Goal: Task Accomplishment & Management: Complete application form

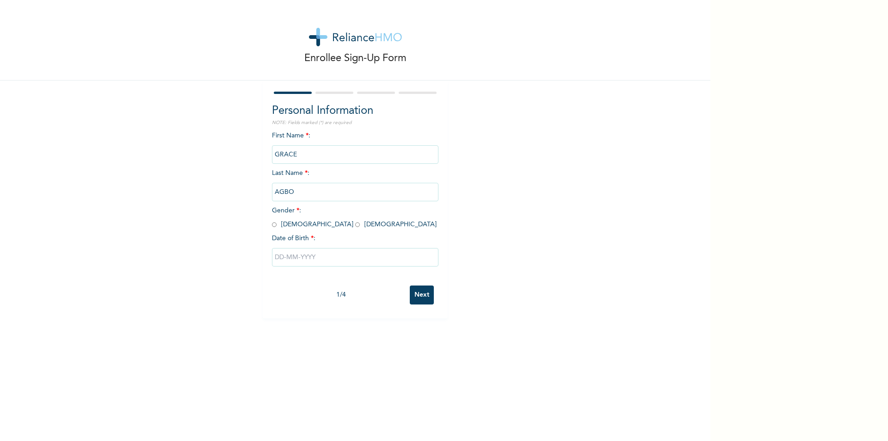
click at [299, 225] on span "Gender * : [DEMOGRAPHIC_DATA] [DEMOGRAPHIC_DATA]" at bounding box center [354, 217] width 165 height 20
click at [355, 224] on input "radio" at bounding box center [357, 224] width 5 height 9
radio input "true"
click at [293, 260] on input "text" at bounding box center [355, 257] width 166 height 18
select select "8"
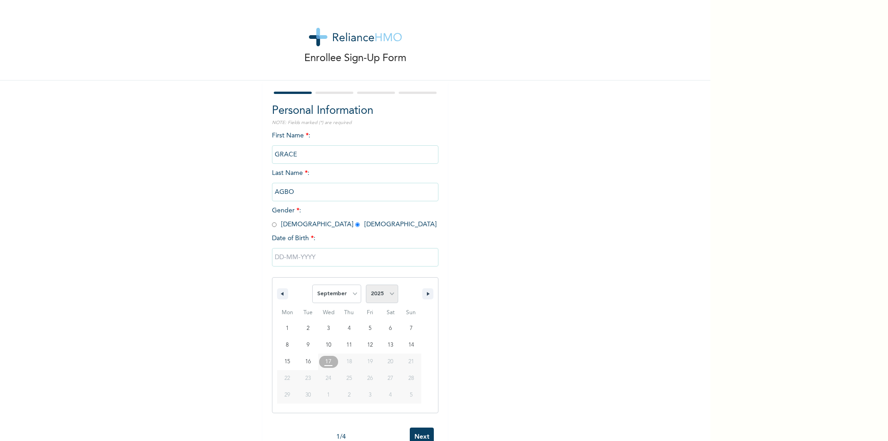
click at [390, 295] on select "2025 2024 2023 2022 2021 2020 2019 2018 2017 2016 2015 2014 2013 2012 2011 2010…" at bounding box center [382, 293] width 32 height 18
select select "1996"
click at [366, 285] on select "2025 2024 2023 2022 2021 2020 2019 2018 2017 2016 2015 2014 2013 2012 2011 2010…" at bounding box center [382, 293] width 32 height 18
click at [349, 293] on select "January February March April May June July August September October November De…" at bounding box center [336, 293] width 49 height 18
select select "3"
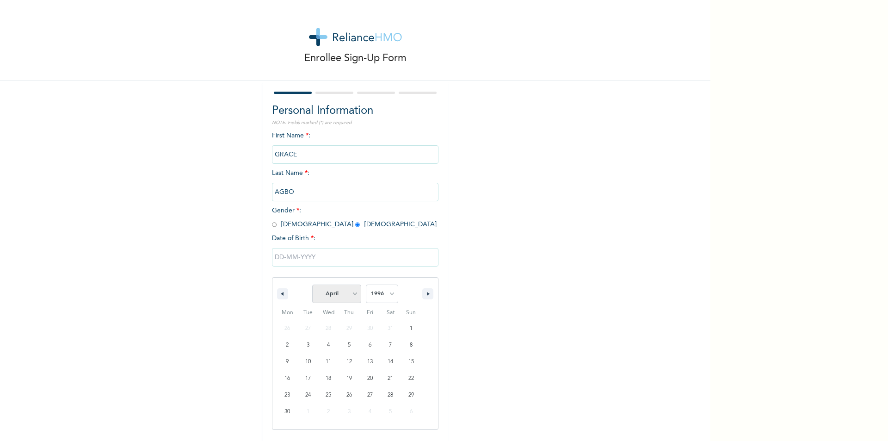
click at [312, 285] on select "January February March April May June July August September October November De…" at bounding box center [336, 293] width 49 height 18
type input "[DATE]"
click at [340, 294] on div "1 / 4" at bounding box center [341, 295] width 138 height 10
click at [294, 257] on input "[DATE]" at bounding box center [355, 257] width 166 height 18
select select "3"
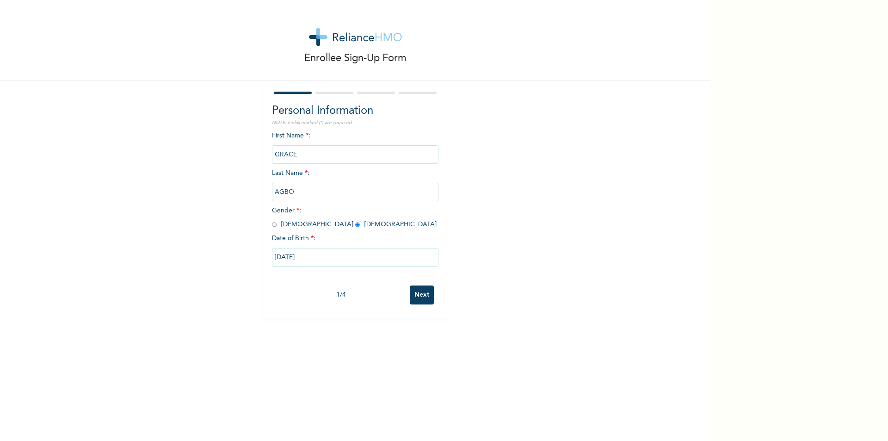
select select "1996"
click at [628, 255] on div "Enrollee Sign-Up Form Personal Information NOTE: Fields marked (*) are required…" at bounding box center [355, 159] width 710 height 318
click at [417, 290] on input "Next" at bounding box center [422, 294] width 24 height 19
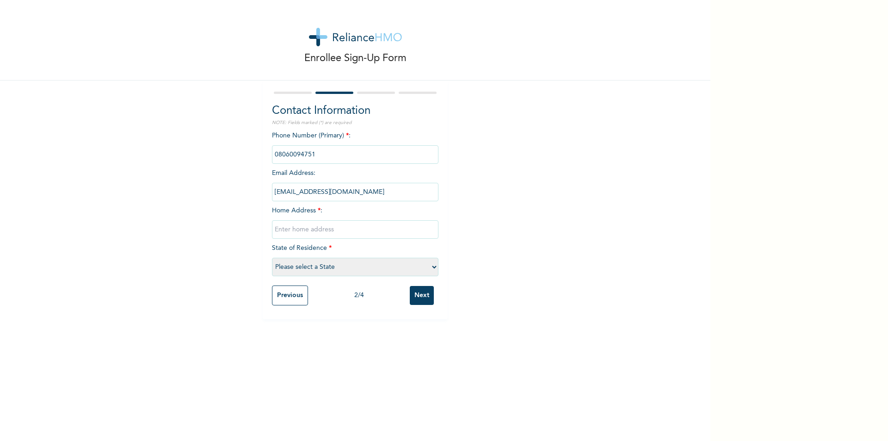
click at [290, 224] on input "text" at bounding box center [355, 229] width 166 height 18
type input "km,26 off keffi way [GEOGRAPHIC_DATA]"
click at [406, 263] on select "Please select a State [PERSON_NAME] (FCT) [PERSON_NAME] Ibom [GEOGRAPHIC_DATA] …" at bounding box center [355, 266] width 166 height 18
select select "26"
click at [272, 257] on select "Please select a State [PERSON_NAME] (FCT) [PERSON_NAME] Ibom [GEOGRAPHIC_DATA] …" at bounding box center [355, 266] width 166 height 18
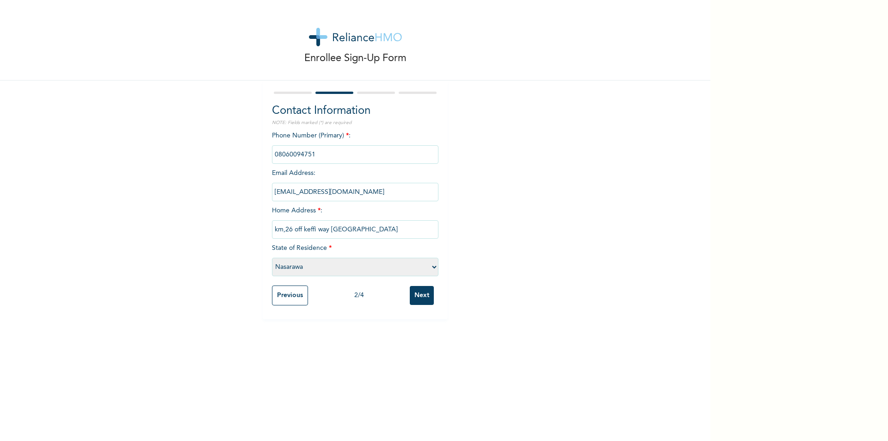
click at [412, 292] on input "Next" at bounding box center [422, 295] width 24 height 19
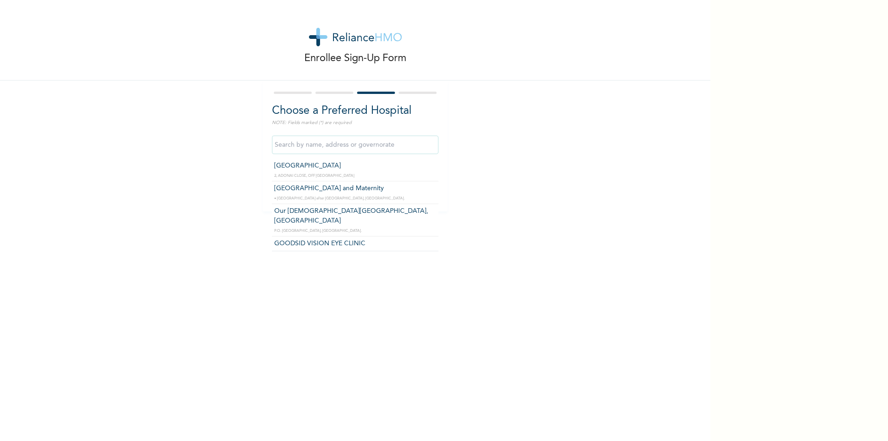
click at [297, 139] on input "text" at bounding box center [355, 144] width 166 height 18
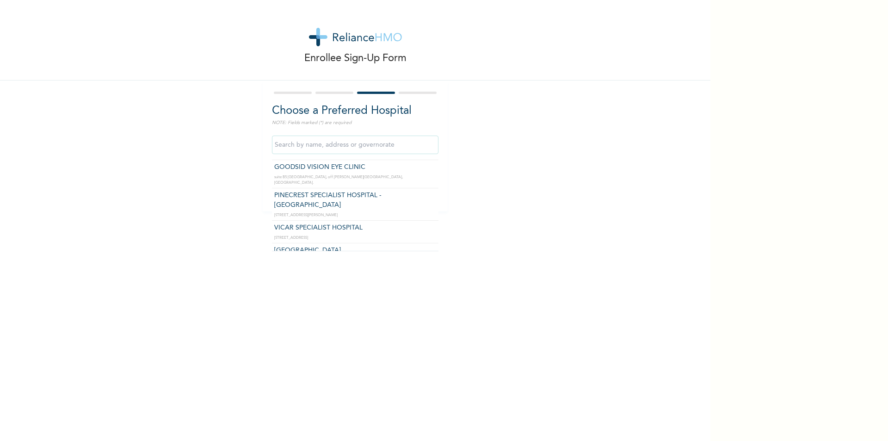
scroll to position [92, 0]
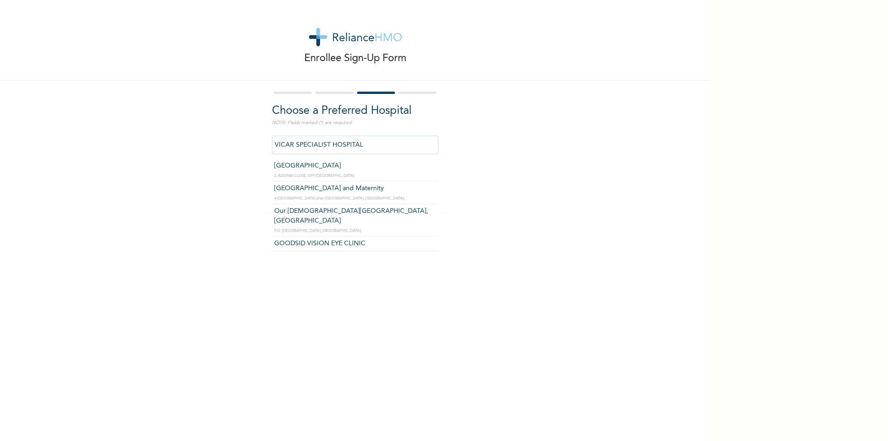
click at [341, 149] on input "VICAR SPECIALIST HOSPITAL" at bounding box center [355, 144] width 166 height 18
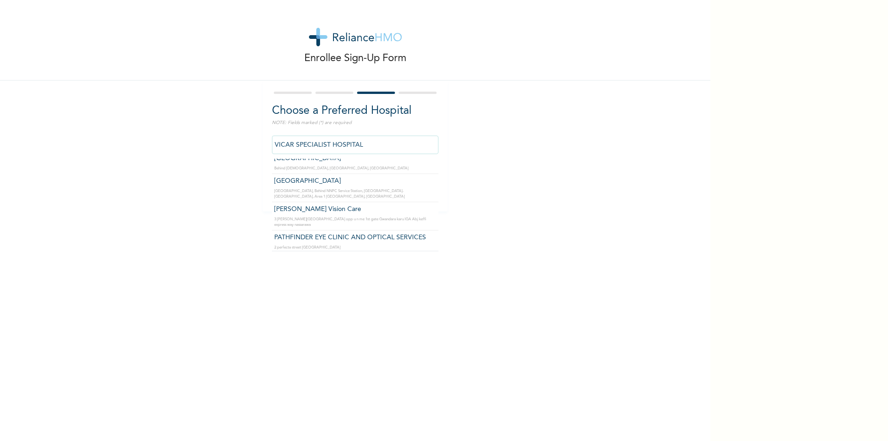
click at [370, 145] on input "VICAR SPECIALIST HOSPITAL" at bounding box center [355, 144] width 166 height 18
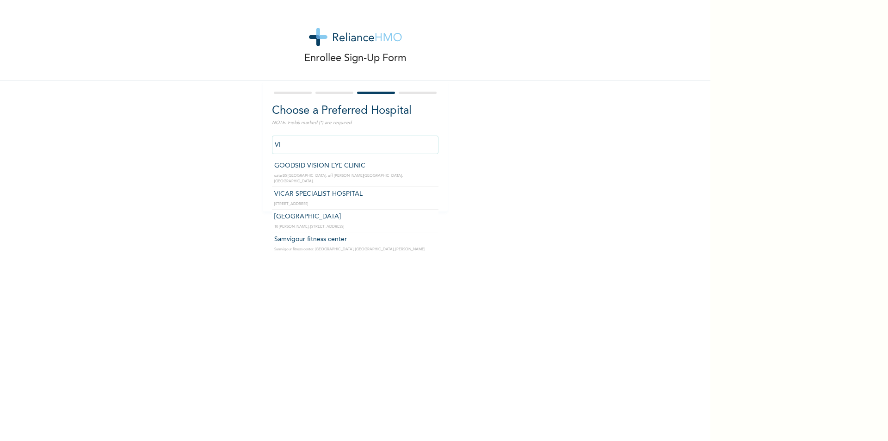
type input "V"
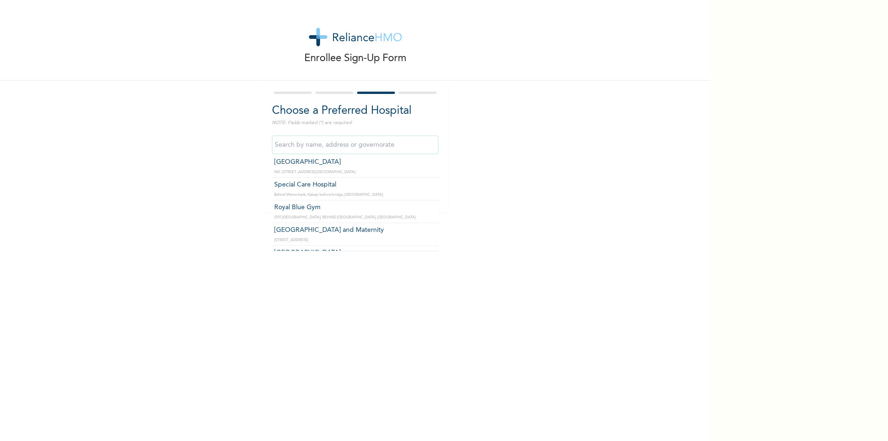
scroll to position [185, 0]
click at [399, 143] on input "text" at bounding box center [355, 144] width 166 height 18
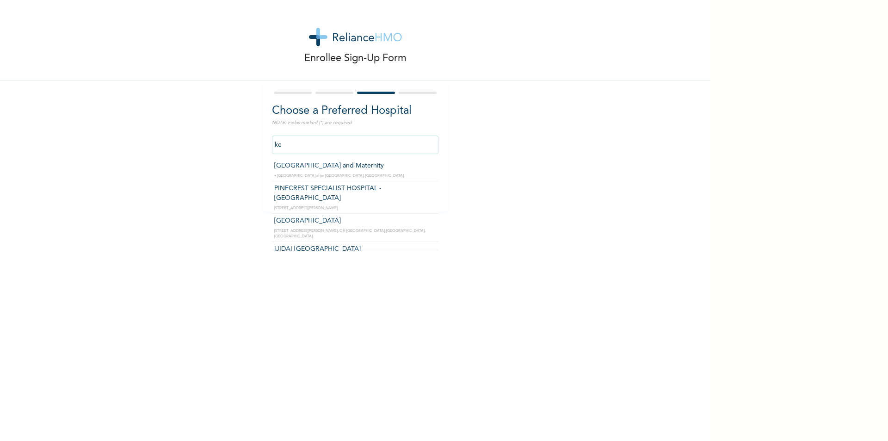
type input "k"
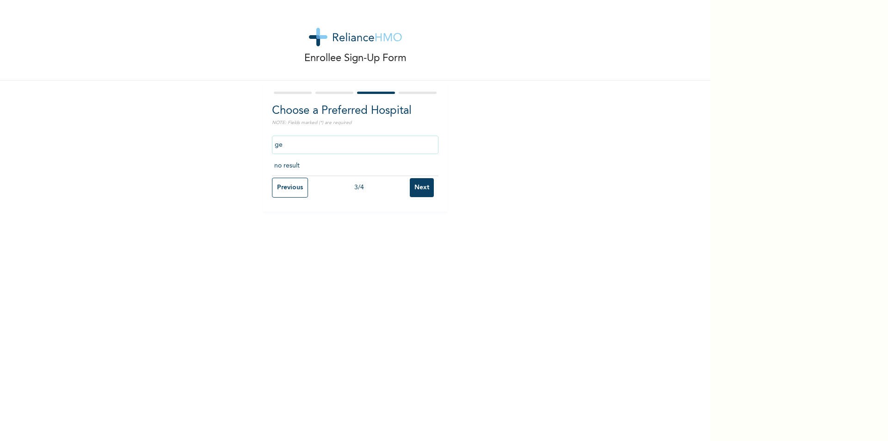
type input "g"
type input "f"
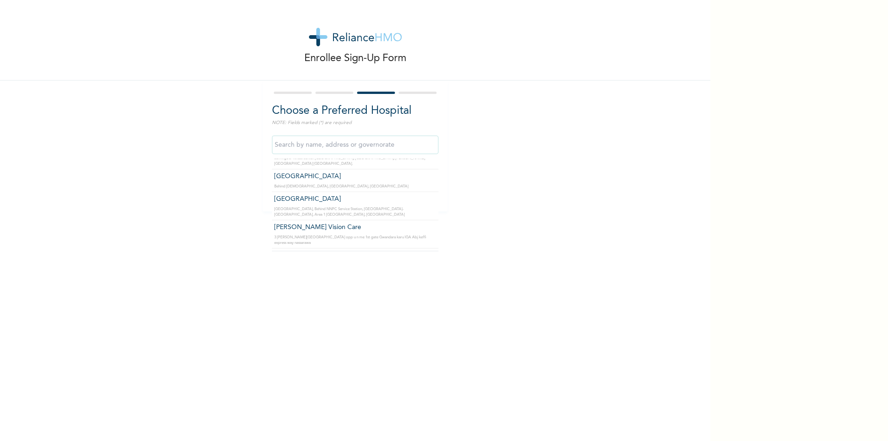
scroll to position [360, 0]
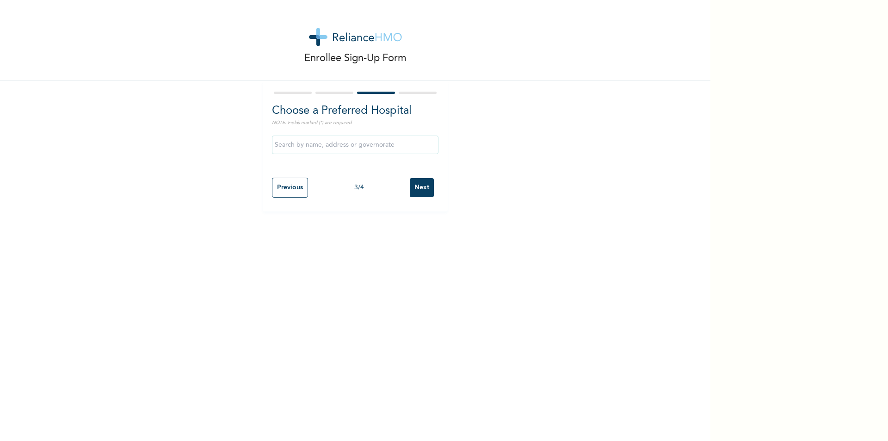
click at [331, 91] on div at bounding box center [355, 93] width 166 height 6
click at [337, 143] on input "text" at bounding box center [355, 144] width 166 height 18
click at [329, 93] on div at bounding box center [334, 93] width 38 height 2
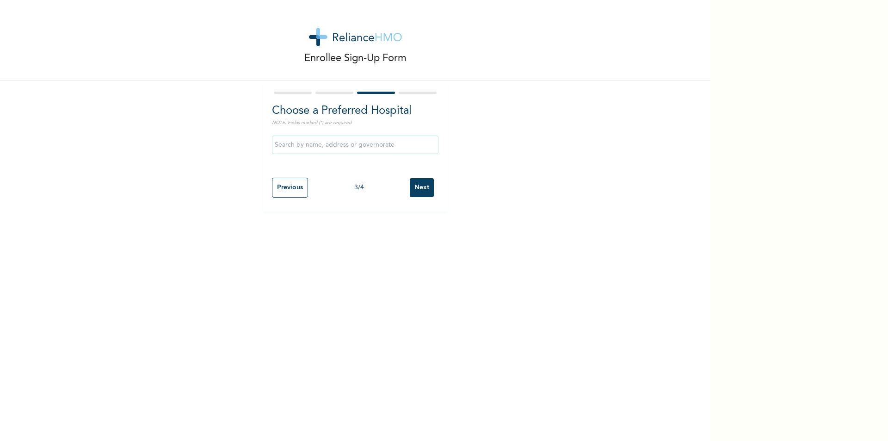
click at [295, 190] on input "Previous" at bounding box center [290, 188] width 36 height 20
select select "26"
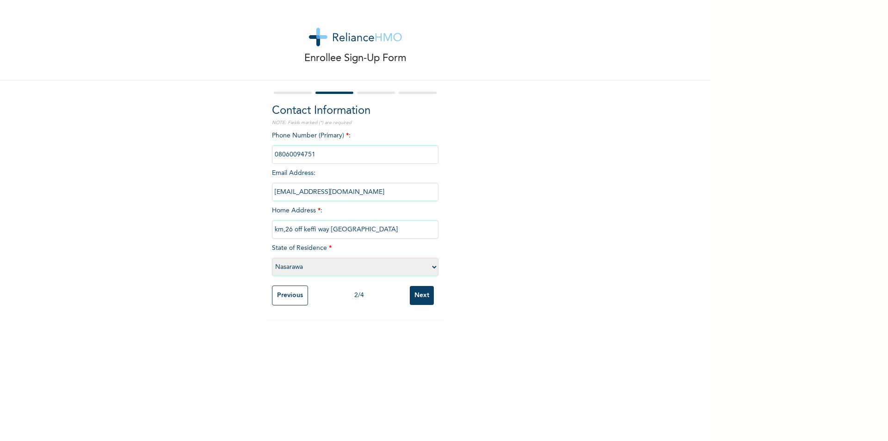
click at [361, 227] on input "km,26 off keffi way [GEOGRAPHIC_DATA]" at bounding box center [355, 229] width 166 height 18
type input "k"
type input "a"
type input "Garki"
click at [430, 269] on select "Please select a State [PERSON_NAME] (FCT) [PERSON_NAME] Ibom [GEOGRAPHIC_DATA] …" at bounding box center [355, 266] width 166 height 18
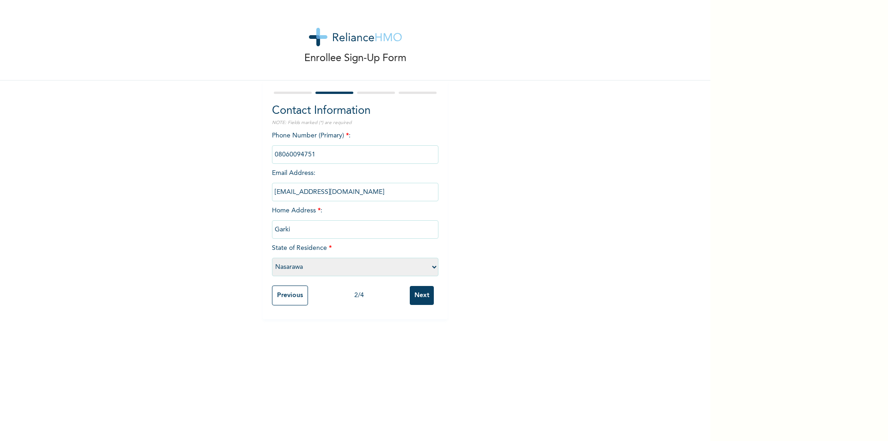
select select "15"
click at [272, 257] on select "Please select a State [PERSON_NAME] (FCT) [PERSON_NAME] Ibom [GEOGRAPHIC_DATA] …" at bounding box center [355, 266] width 166 height 18
click at [420, 296] on input "Next" at bounding box center [422, 295] width 24 height 19
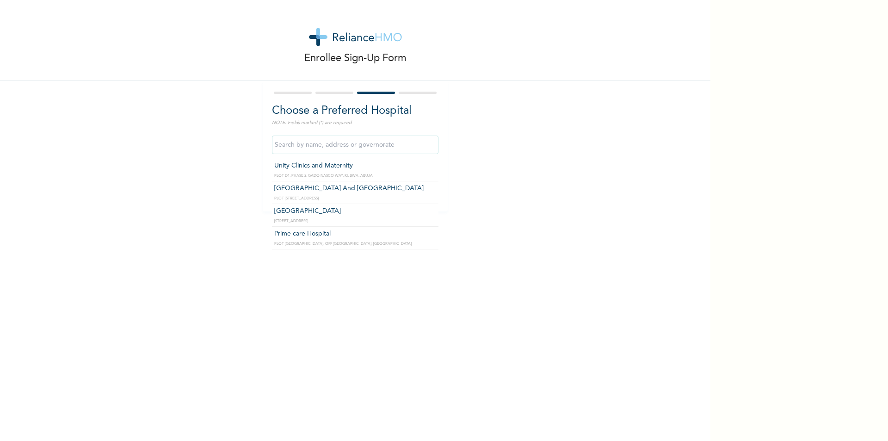
click at [329, 143] on input "text" at bounding box center [355, 144] width 166 height 18
click at [425, 152] on input "text" at bounding box center [355, 144] width 166 height 18
click at [346, 144] on input "text" at bounding box center [355, 144] width 166 height 18
